Goal: Navigation & Orientation: Find specific page/section

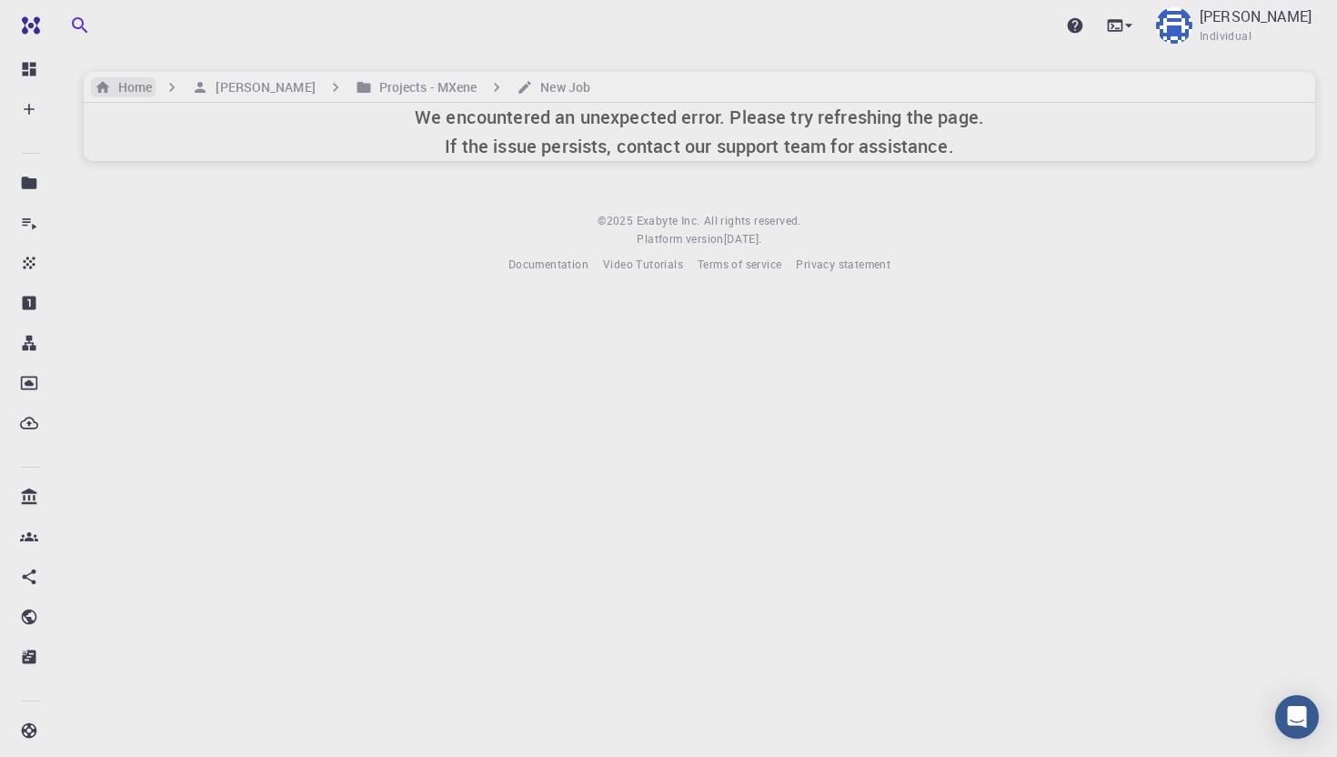
click at [133, 90] on h6 "Home" at bounding box center [131, 87] width 41 height 20
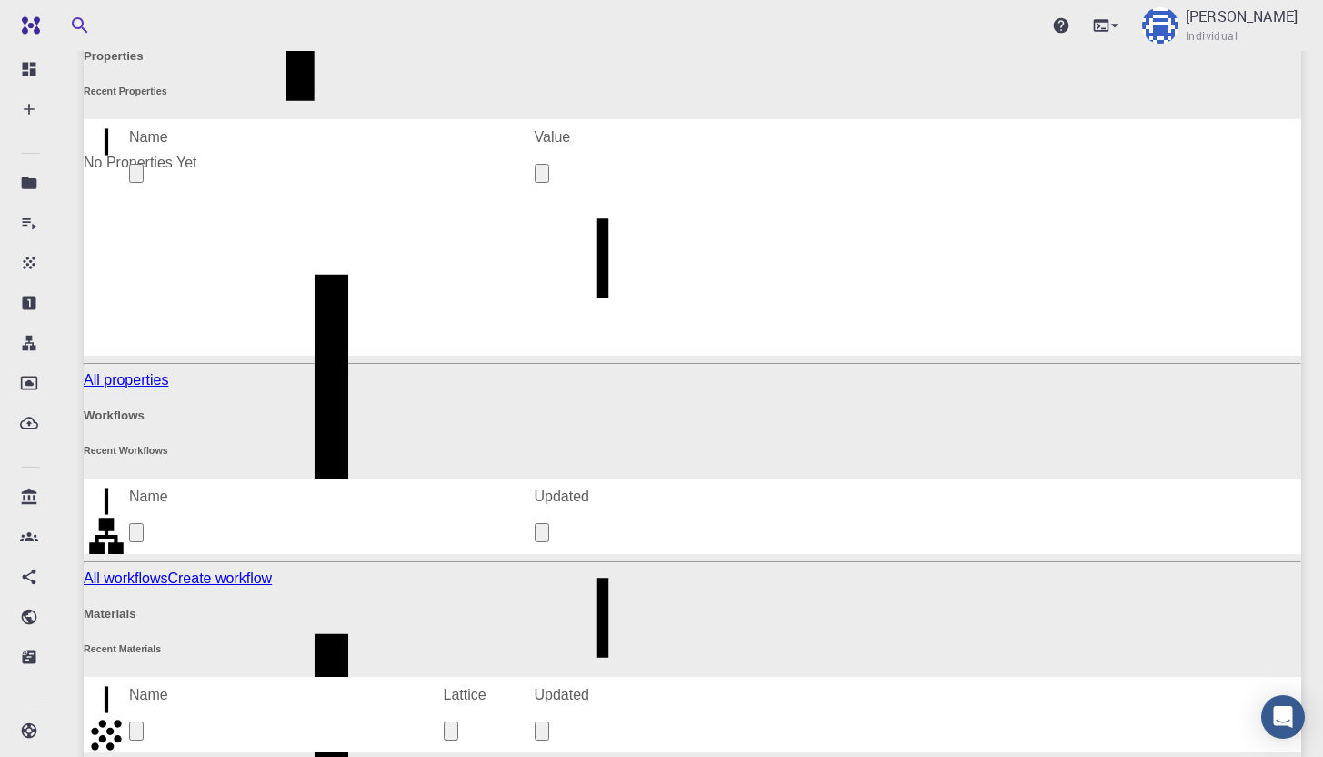
scroll to position [757, 0]
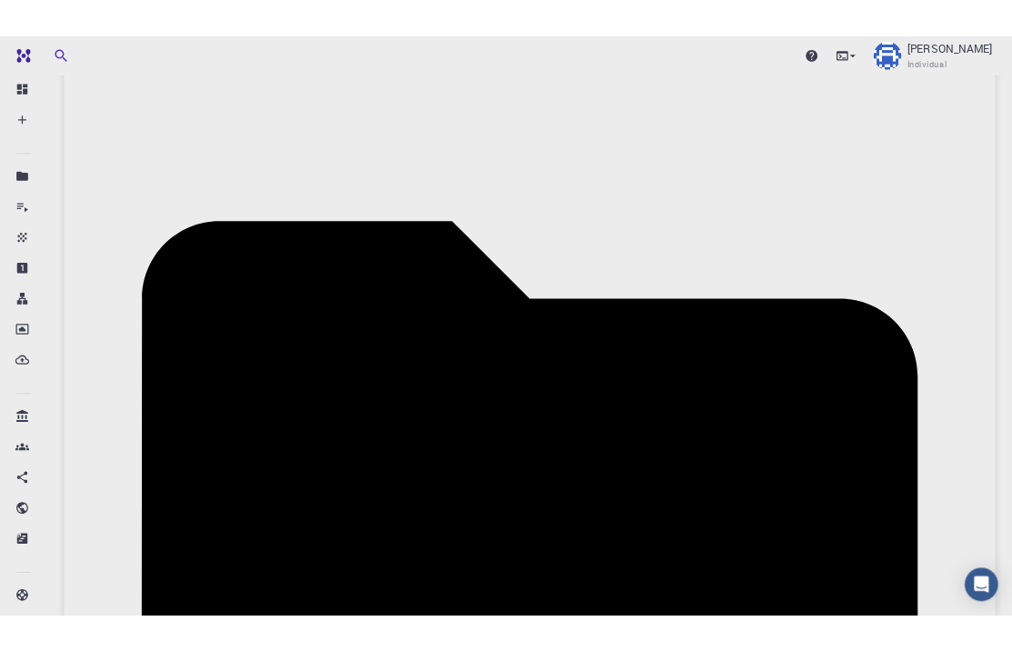
scroll to position [64, 0]
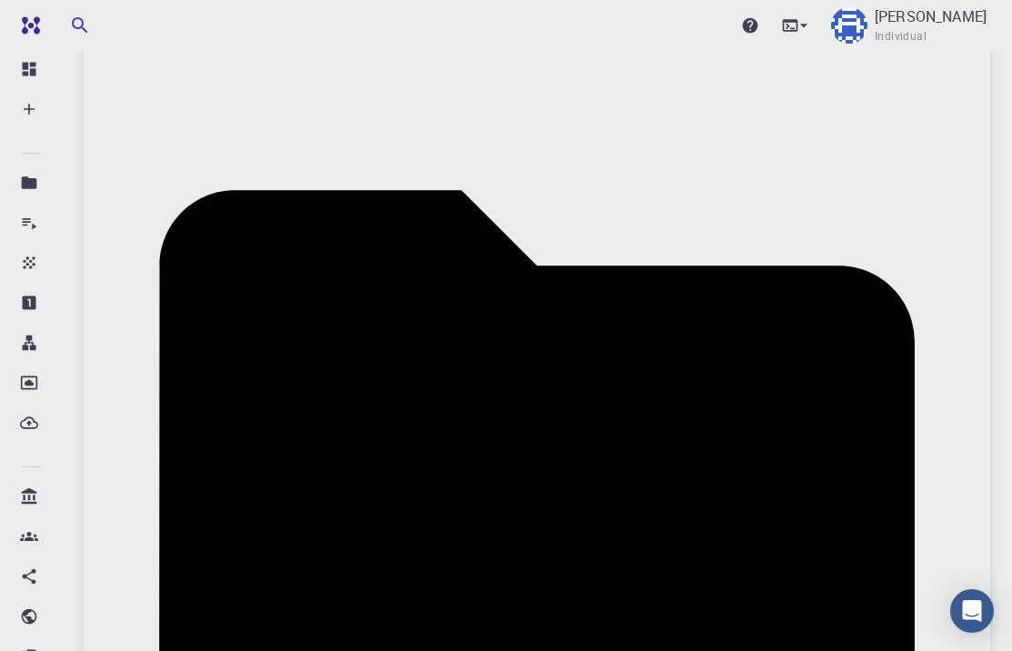
click at [159, 190] on icon at bounding box center [537, 492] width 756 height 605
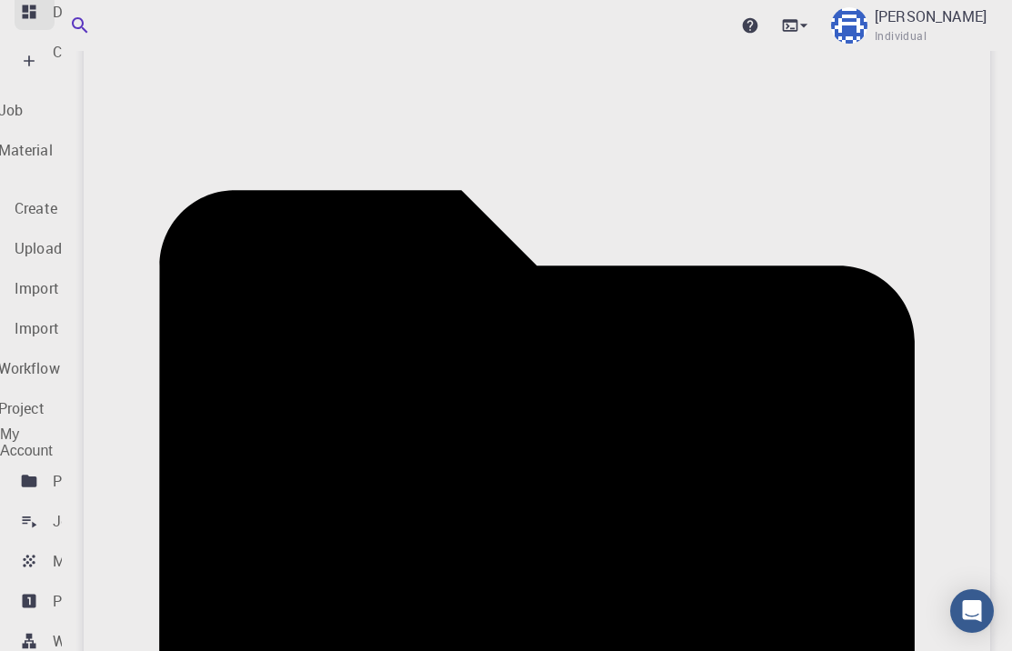
click at [46, 30] on link "Dashboard" at bounding box center [35, 12] width 40 height 36
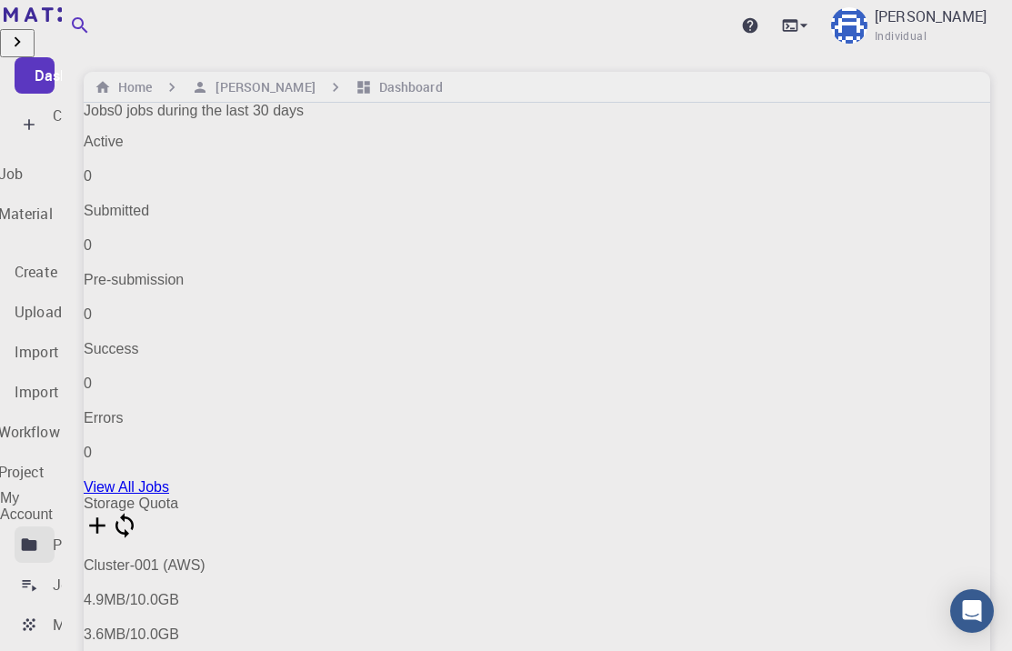
click at [26, 538] on icon at bounding box center [29, 544] width 15 height 12
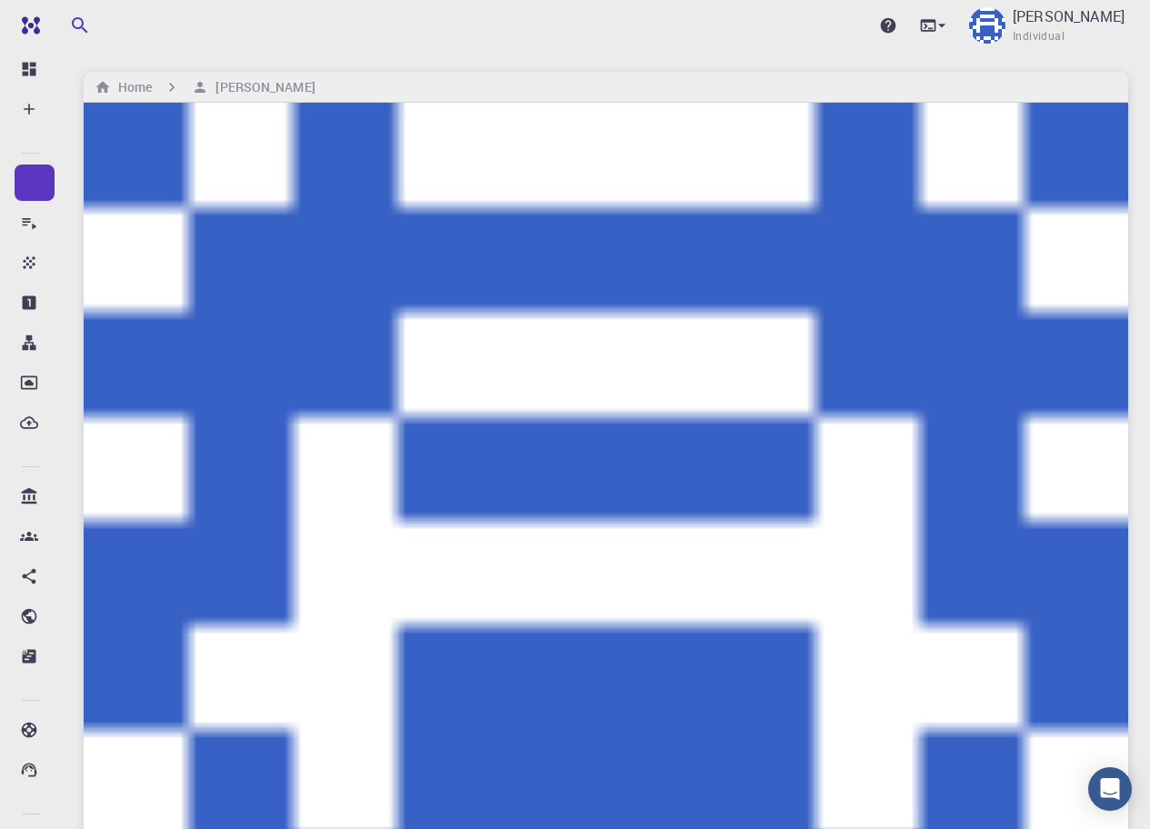
drag, startPoint x: 1060, startPoint y: 521, endPoint x: 991, endPoint y: 514, distance: 69.5
